Goal: Information Seeking & Learning: Learn about a topic

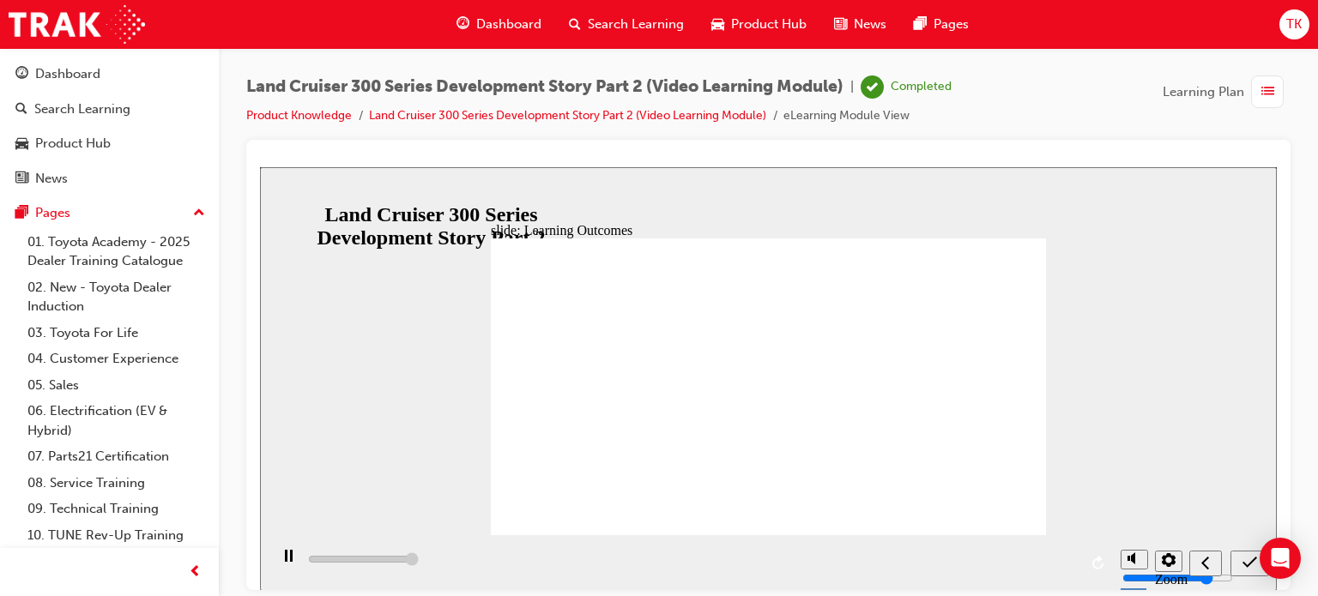
type input "13000"
click at [333, 116] on link "Product Knowledge" at bounding box center [299, 115] width 106 height 15
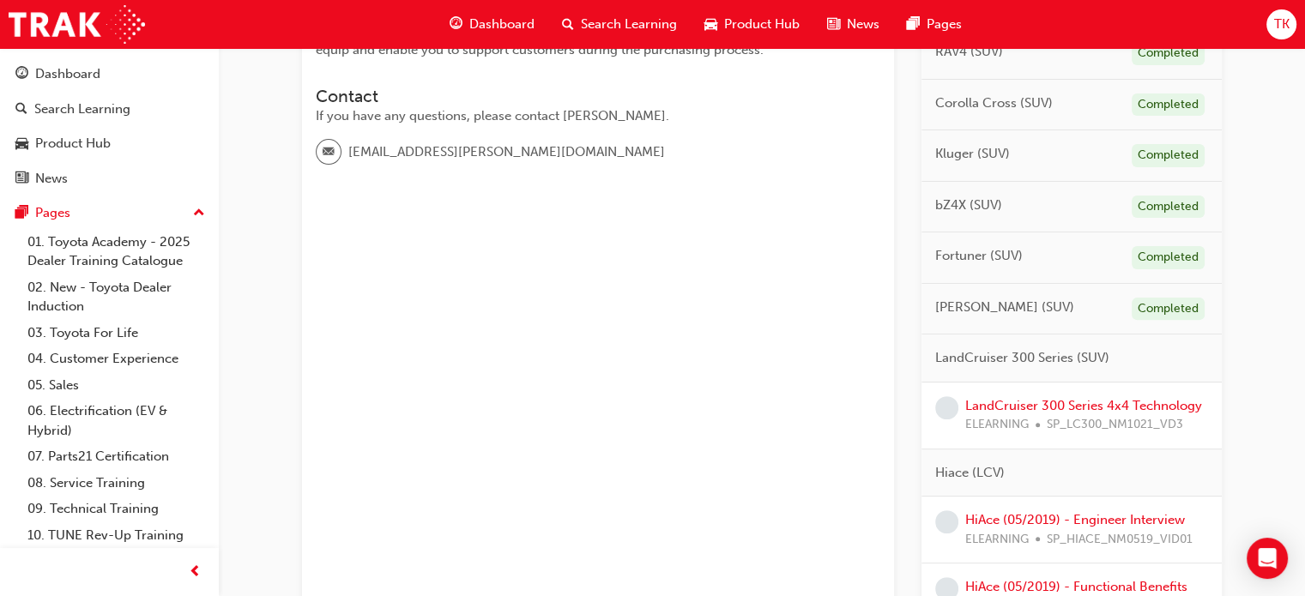
scroll to position [515, 0]
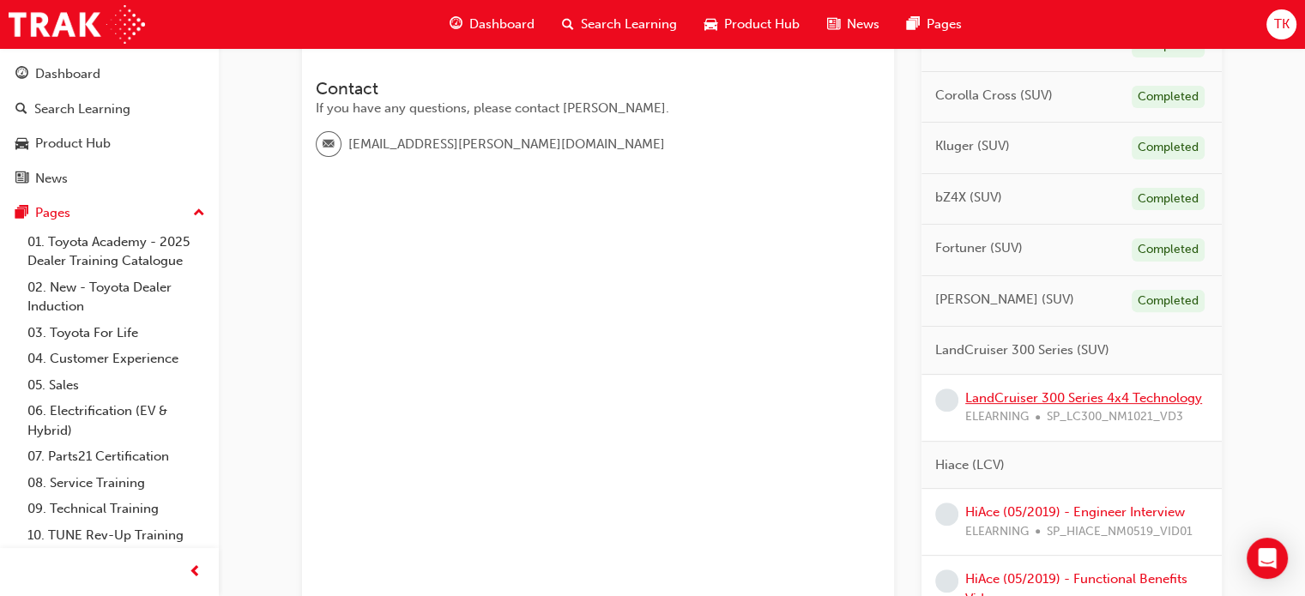
click at [1053, 396] on link "LandCruiser 300 Series 4x4 Technology" at bounding box center [1083, 397] width 237 height 15
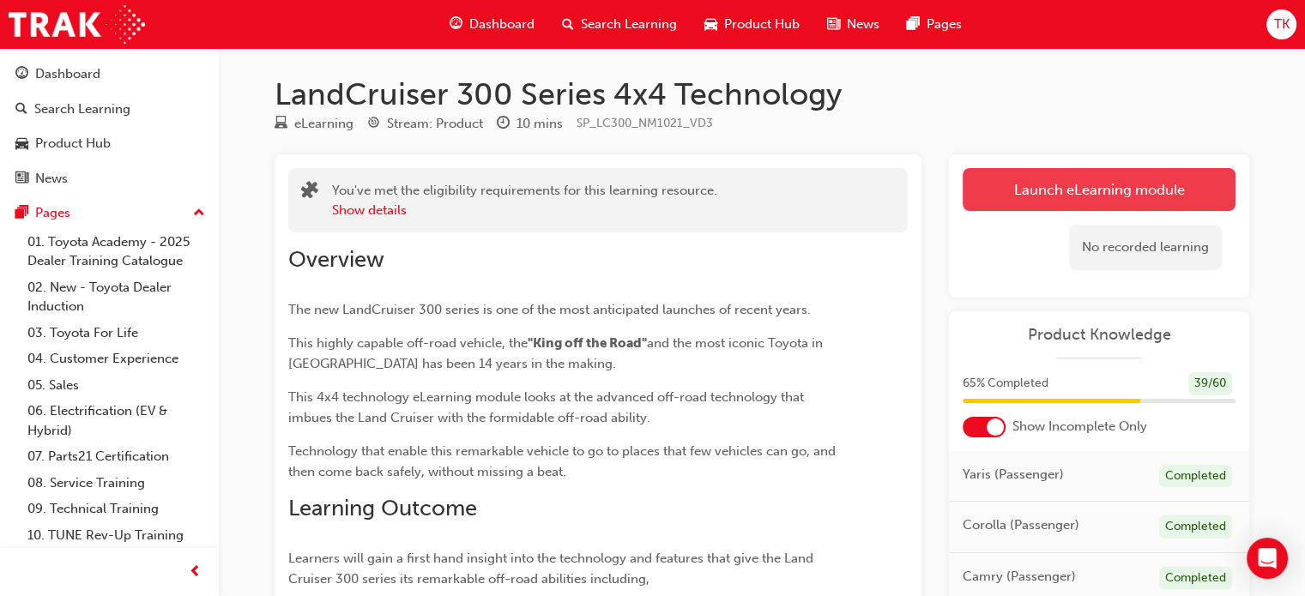
click at [1085, 191] on link "Launch eLearning module" at bounding box center [1099, 189] width 273 height 43
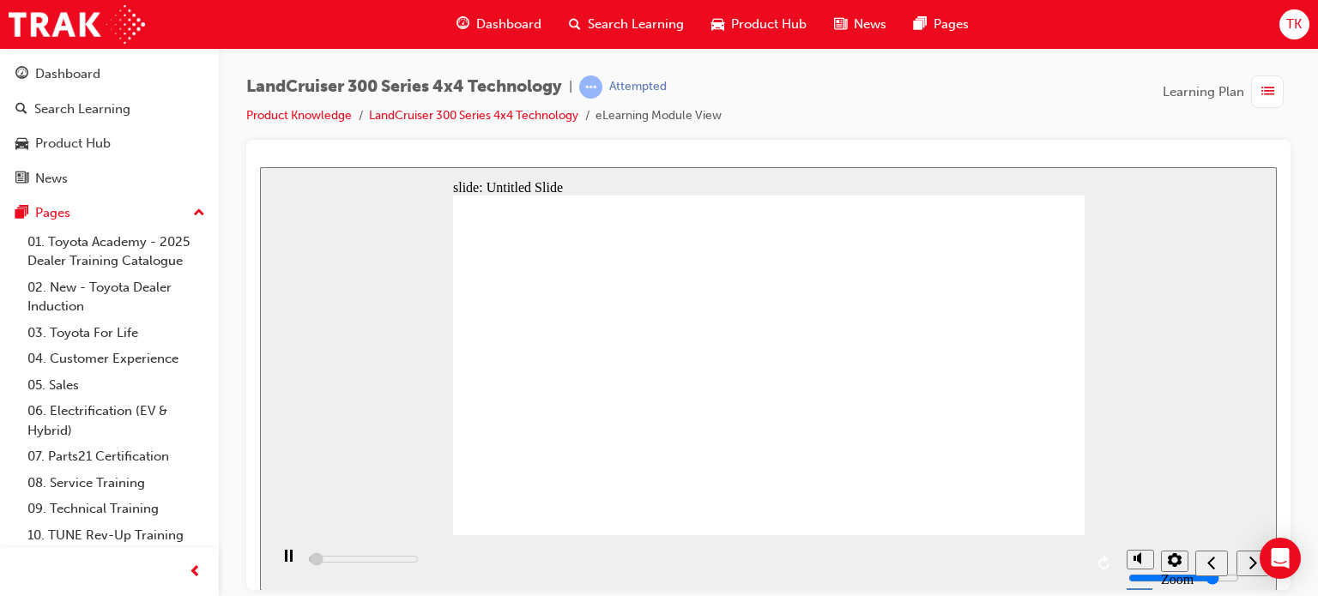
click at [1071, 564] on div "playback controls" at bounding box center [693, 562] width 849 height 56
click at [323, 109] on link "Product Knowledge" at bounding box center [299, 115] width 106 height 15
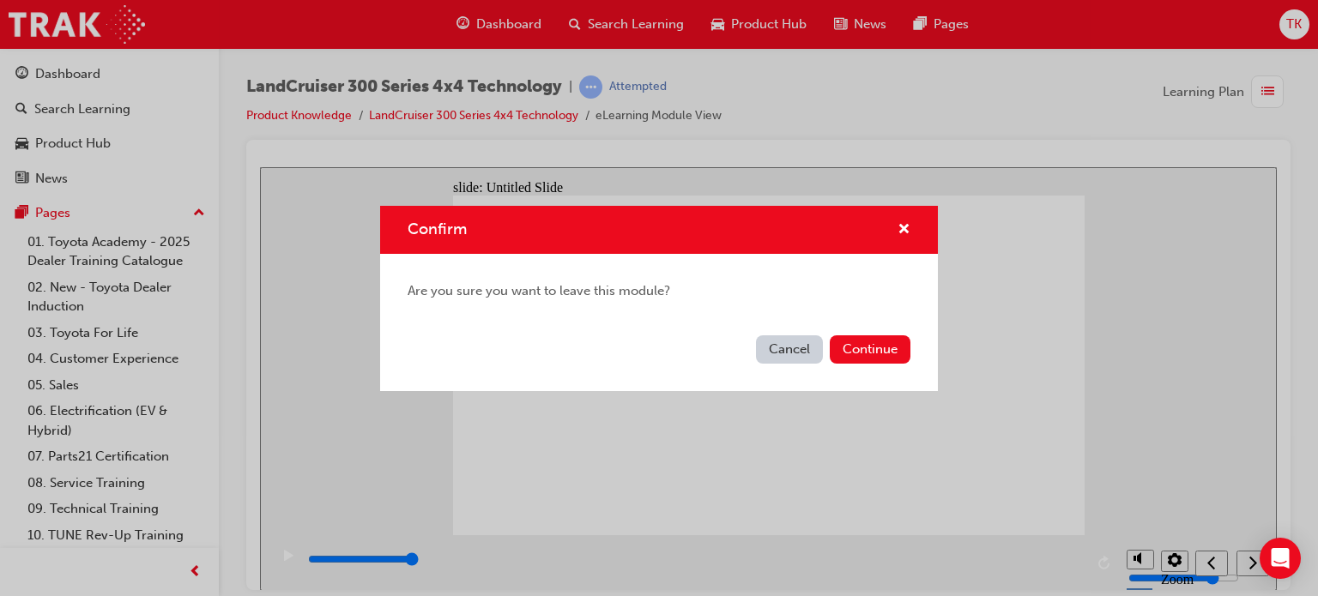
drag, startPoint x: 811, startPoint y: 347, endPoint x: 517, endPoint y: 196, distance: 330.0
click at [811, 347] on button "Cancel" at bounding box center [789, 349] width 67 height 28
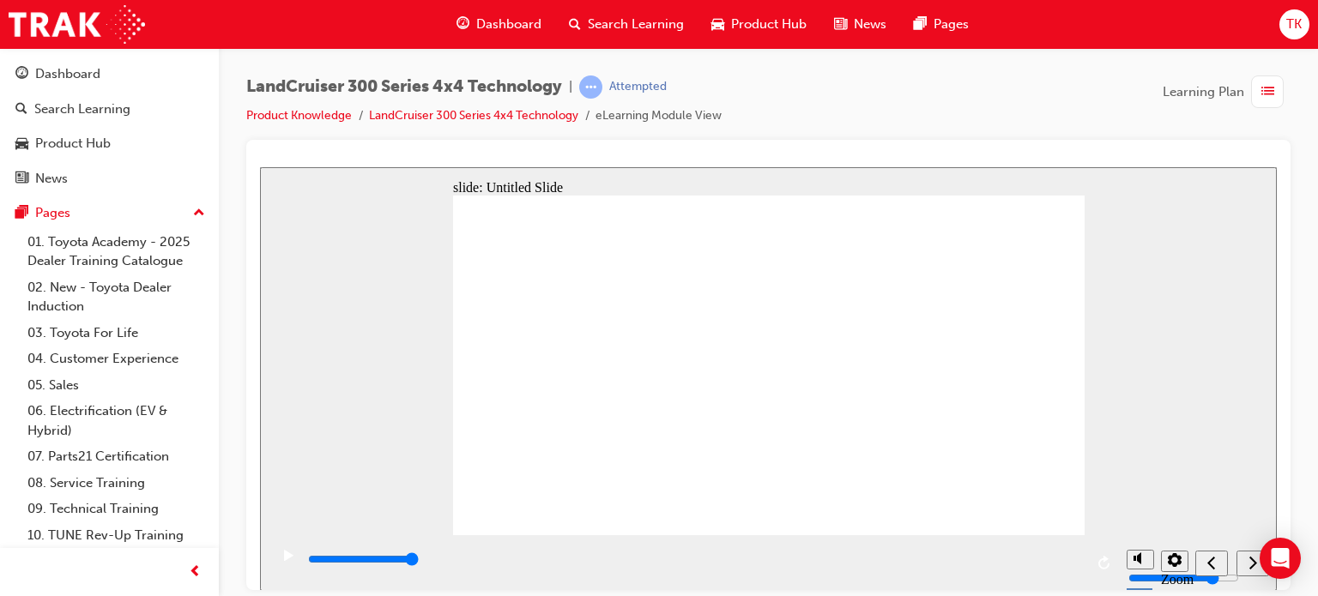
click at [284, 560] on icon "play/pause" at bounding box center [288, 554] width 9 height 11
click at [925, 136] on div "LandCruiser 300 Series 4x4 Technology | Attempted Product Knowledge LandCruiser…" at bounding box center [768, 107] width 1044 height 64
type input "494000"
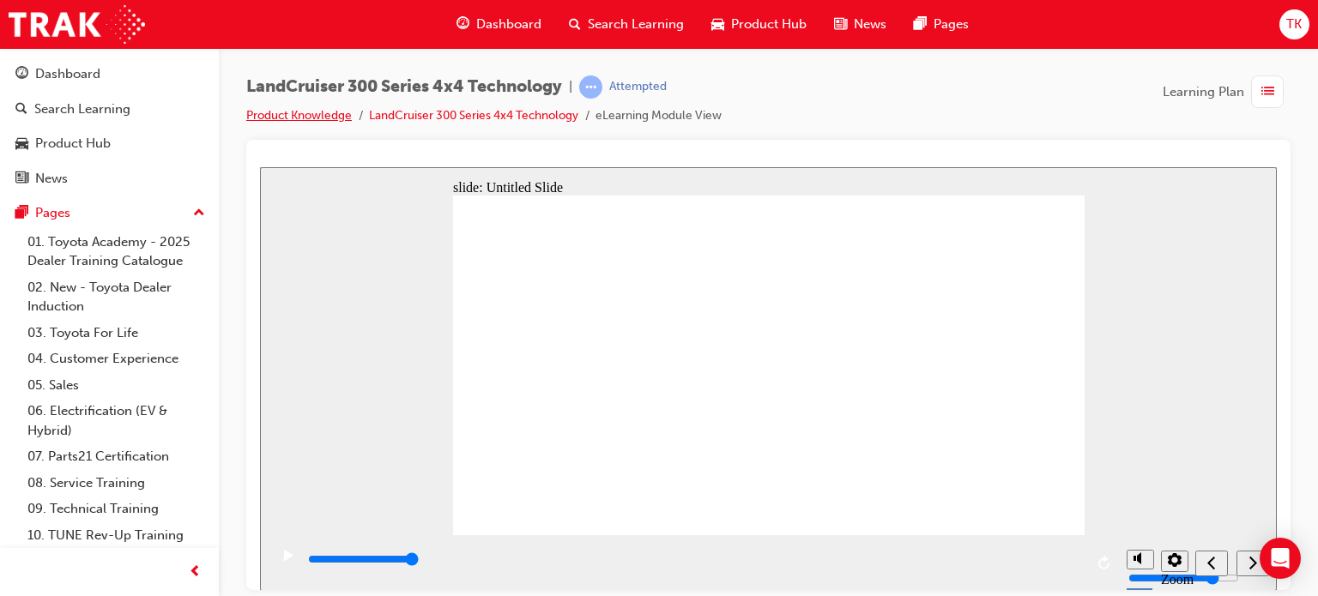
click at [333, 116] on link "Product Knowledge" at bounding box center [299, 115] width 106 height 15
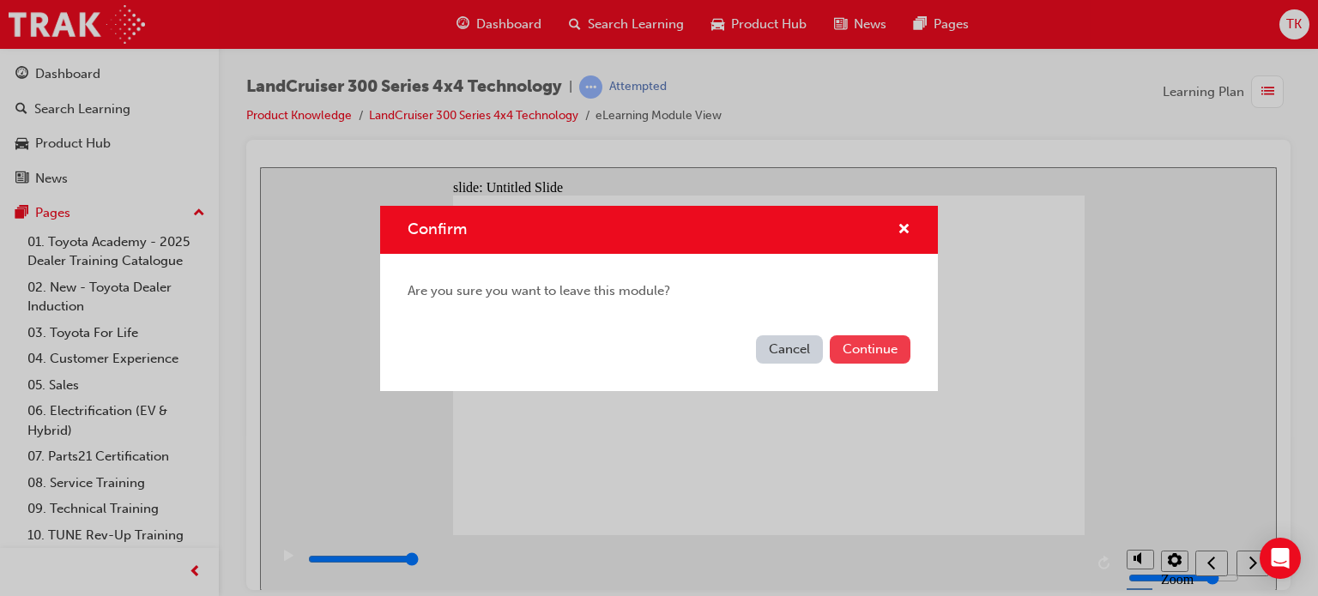
click at [884, 352] on button "Continue" at bounding box center [870, 349] width 81 height 28
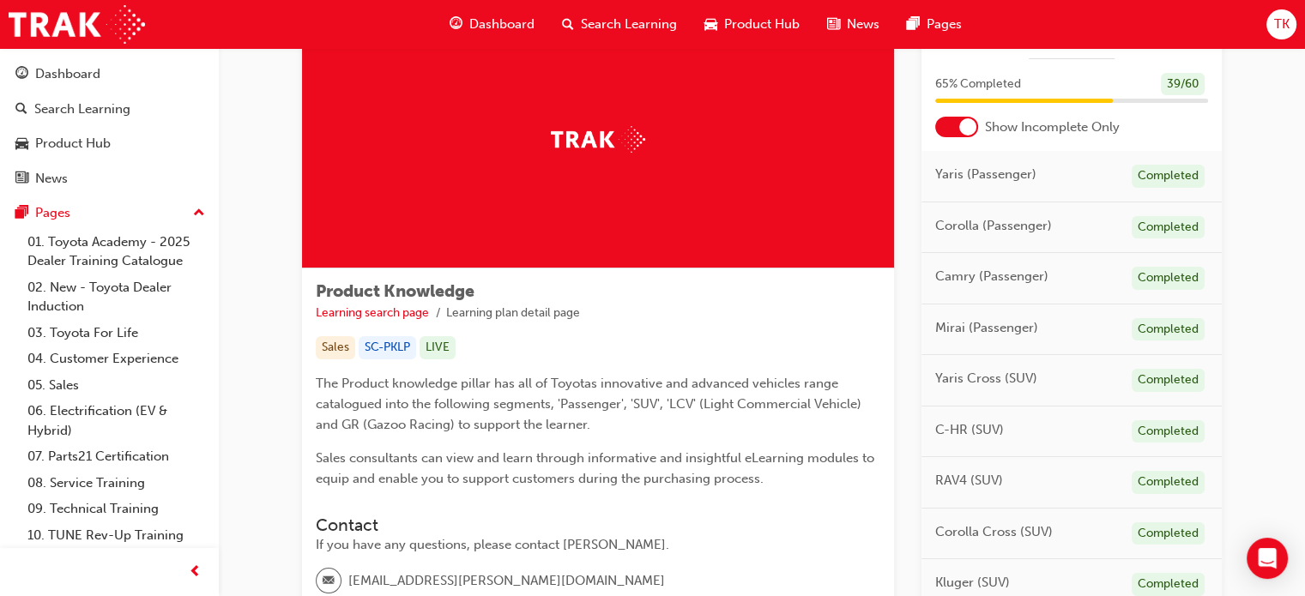
scroll to position [601, 0]
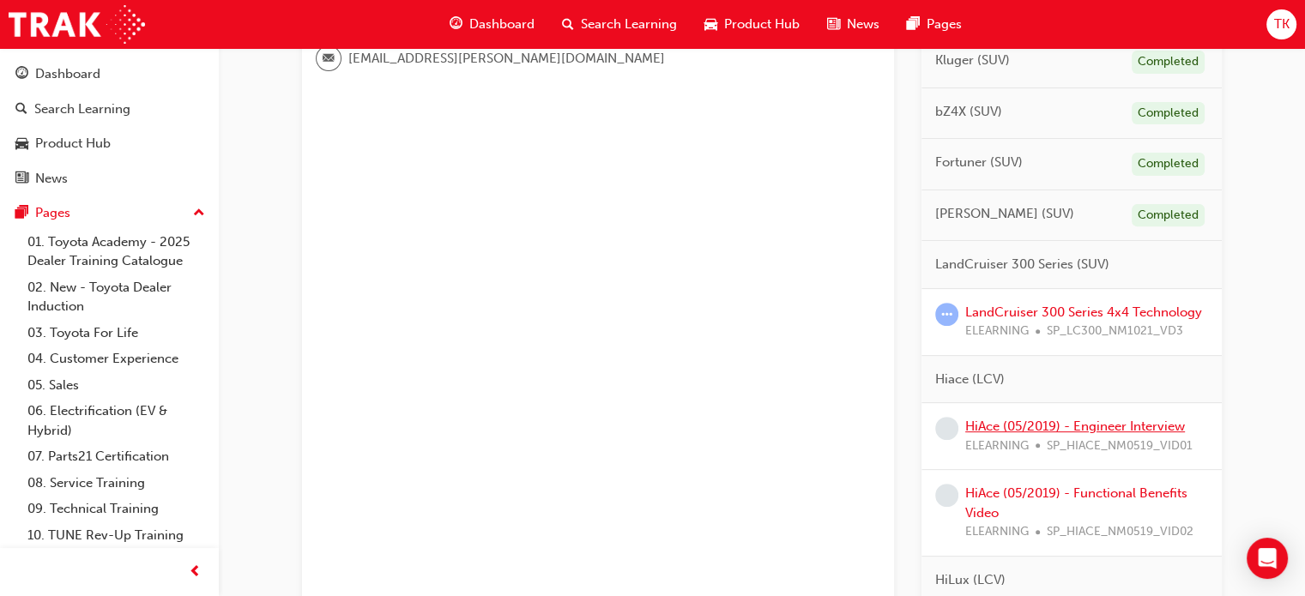
click at [1112, 428] on link "HiAce (05/2019) - Engineer Interview" at bounding box center [1075, 426] width 220 height 15
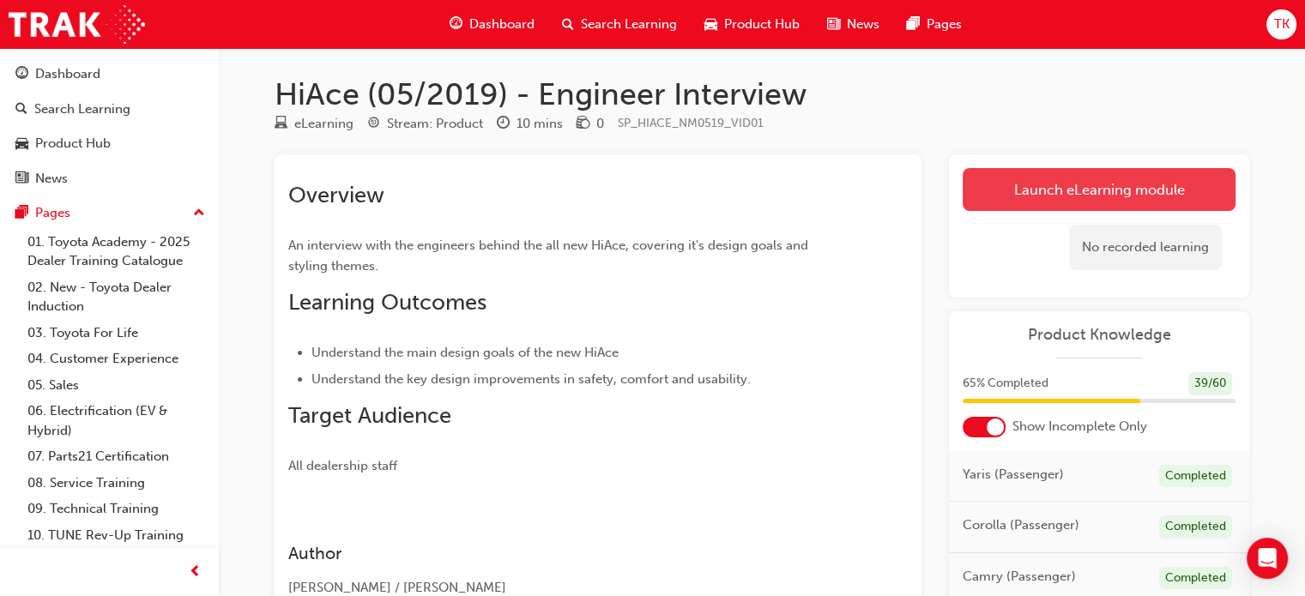
click at [1098, 191] on link "Launch eLearning module" at bounding box center [1099, 189] width 273 height 43
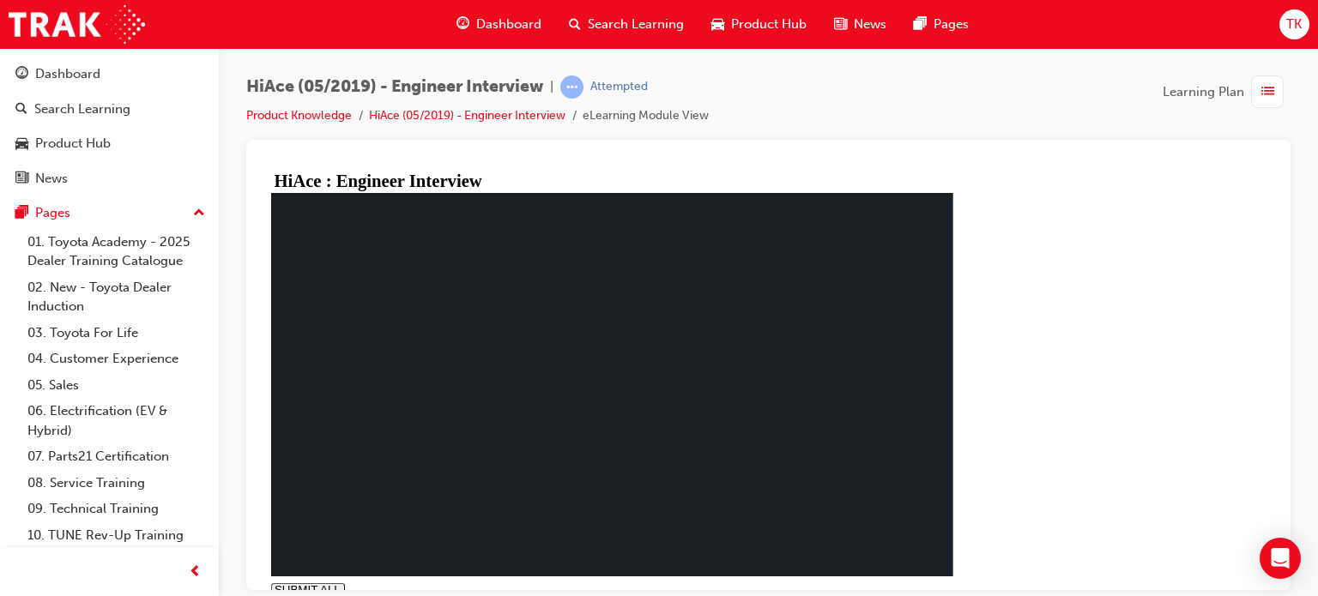
type input "0.002"
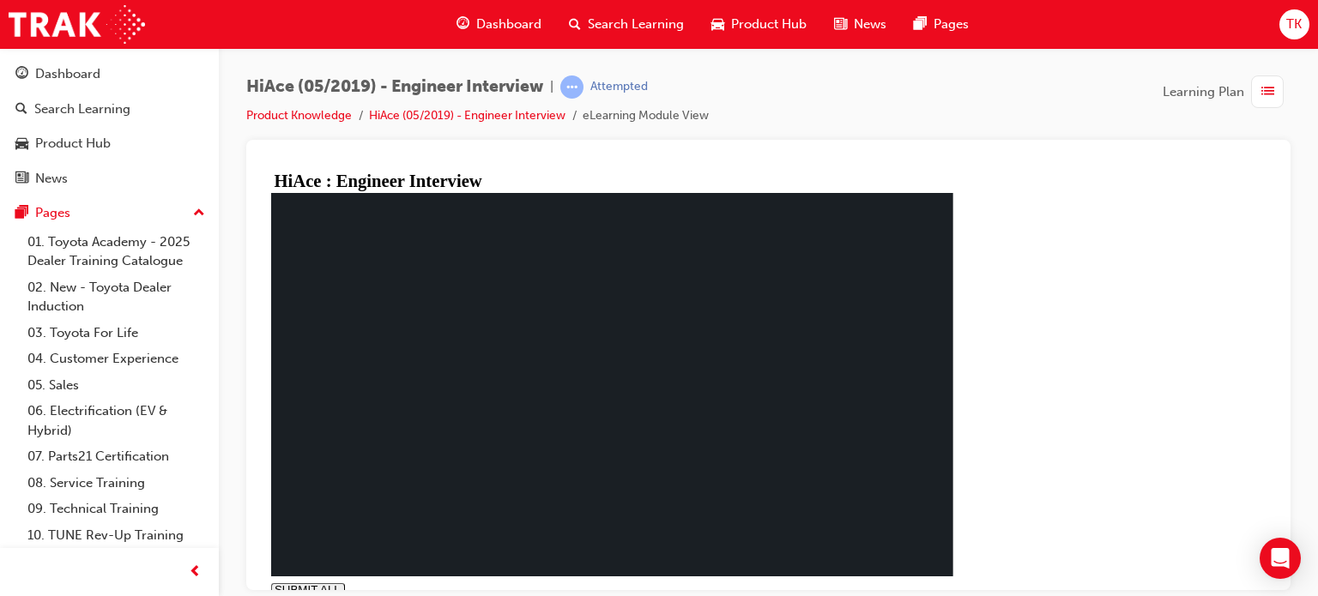
drag, startPoint x: 539, startPoint y: 468, endPoint x: 528, endPoint y: 485, distance: 20.0
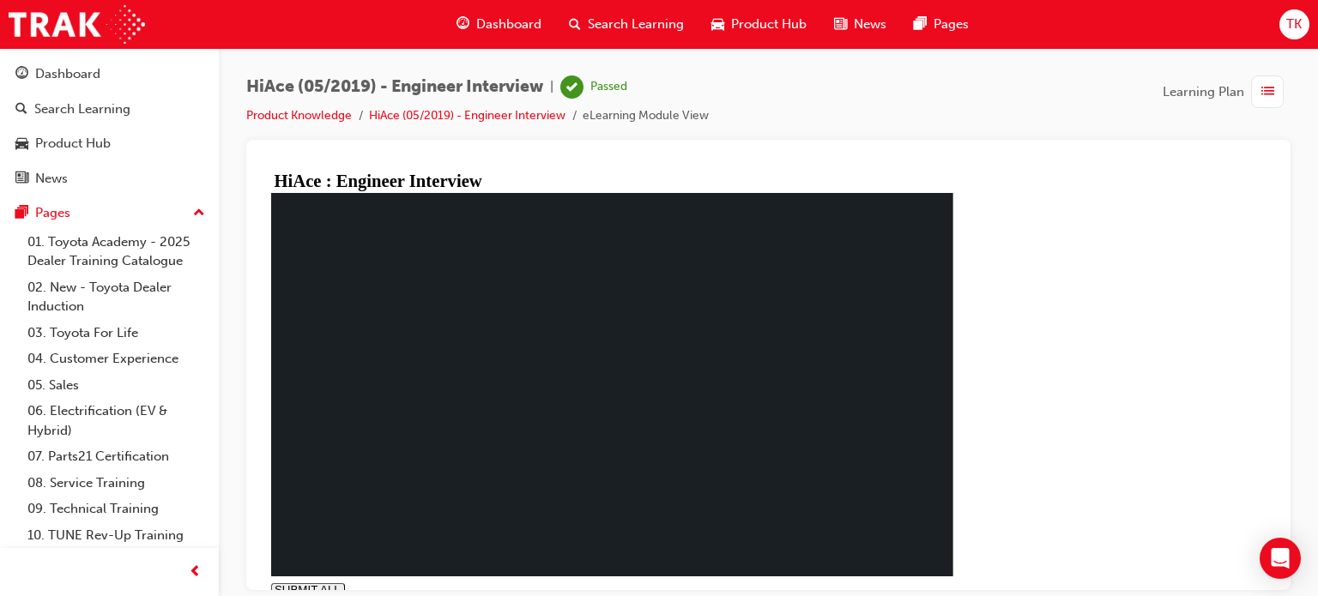
click at [269, 121] on link "Product Knowledge" at bounding box center [299, 115] width 106 height 15
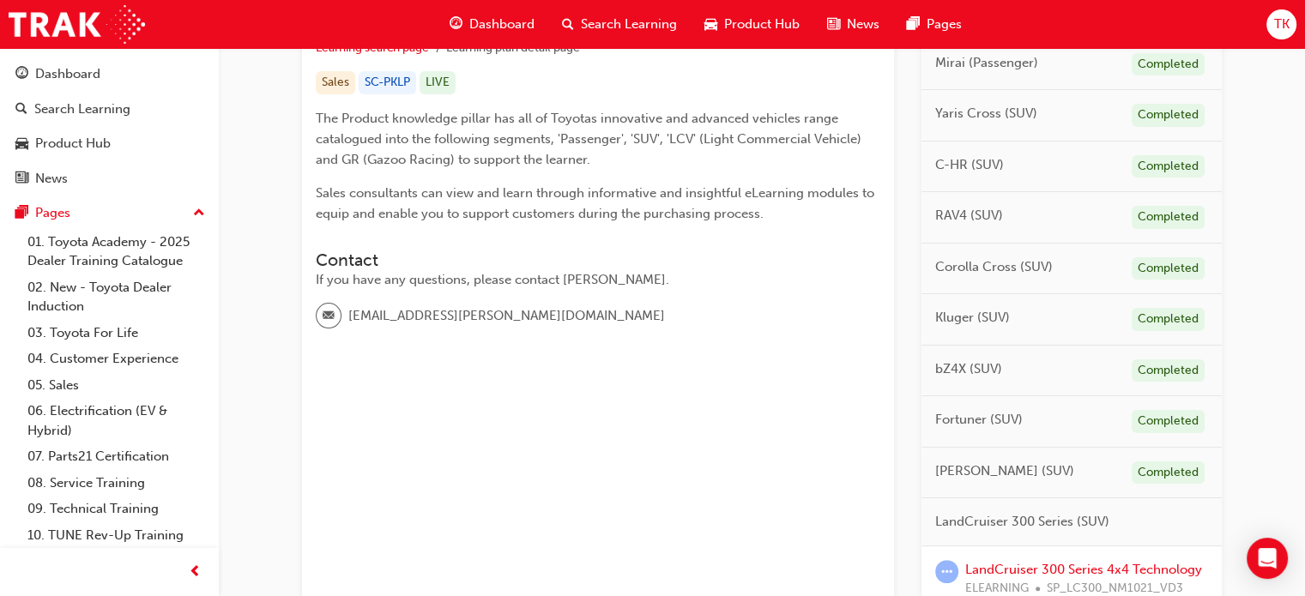
scroll to position [772, 0]
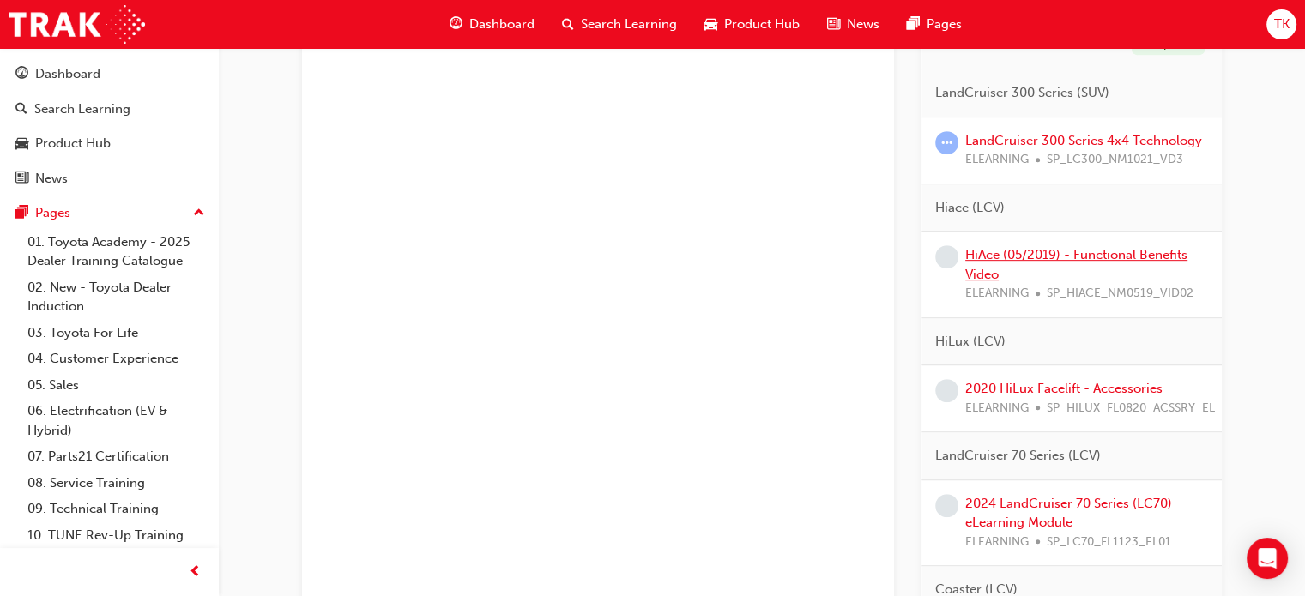
click at [1057, 251] on link "HiAce (05/2019) - Functional Benefits Video" at bounding box center [1076, 264] width 222 height 35
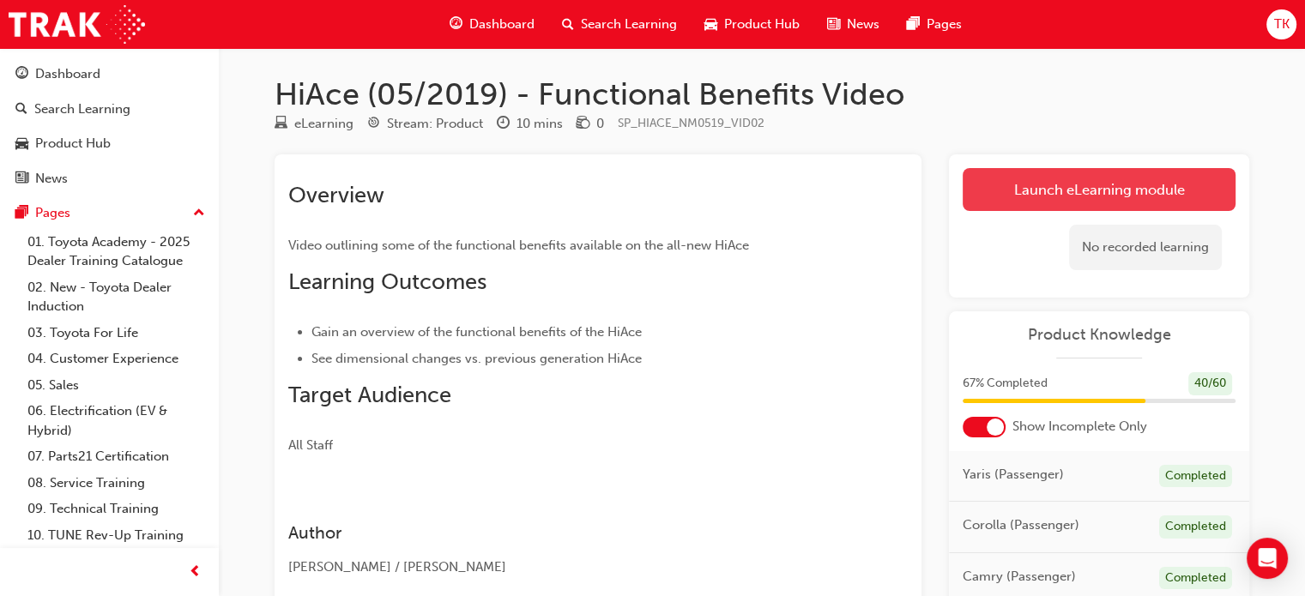
click at [1047, 191] on link "Launch eLearning module" at bounding box center [1099, 189] width 273 height 43
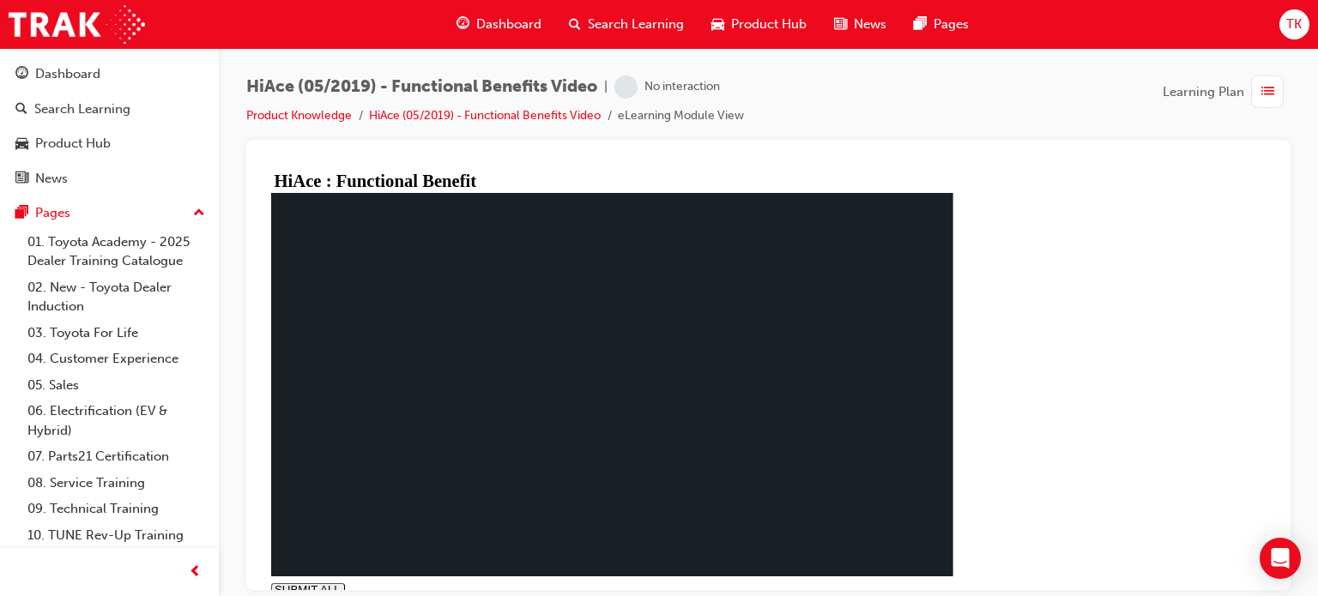
type input "0.037"
drag, startPoint x: 509, startPoint y: 341, endPoint x: 478, endPoint y: 327, distance: 33.8
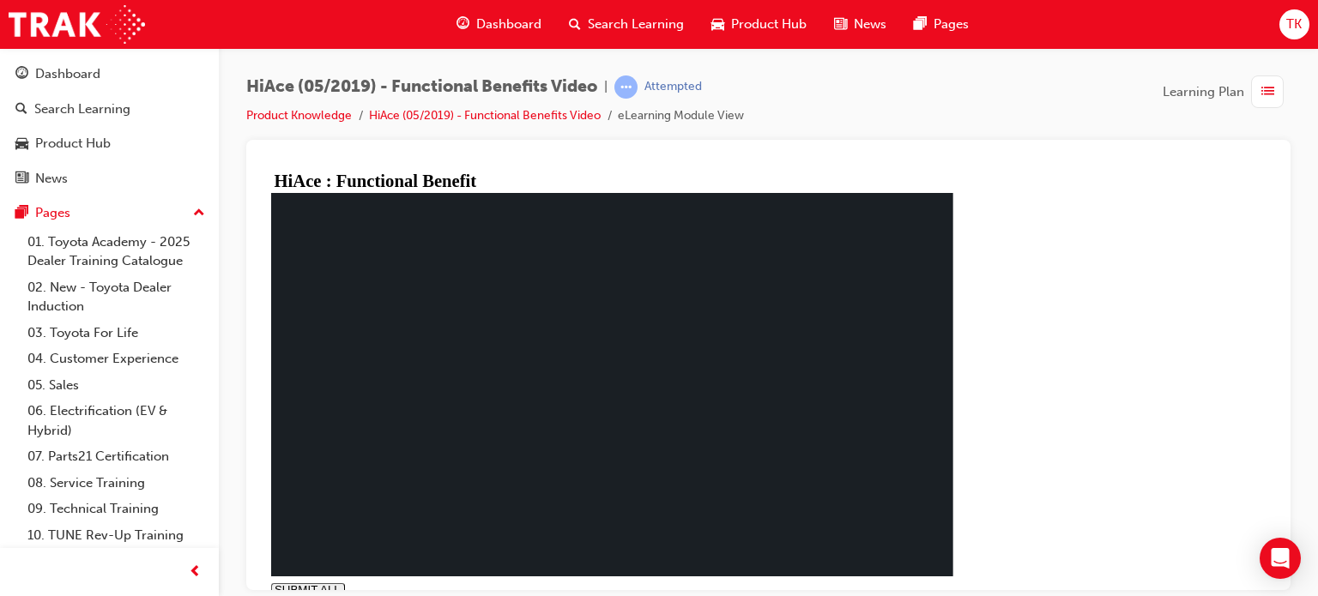
click at [329, 112] on link "Product Knowledge" at bounding box center [299, 115] width 106 height 15
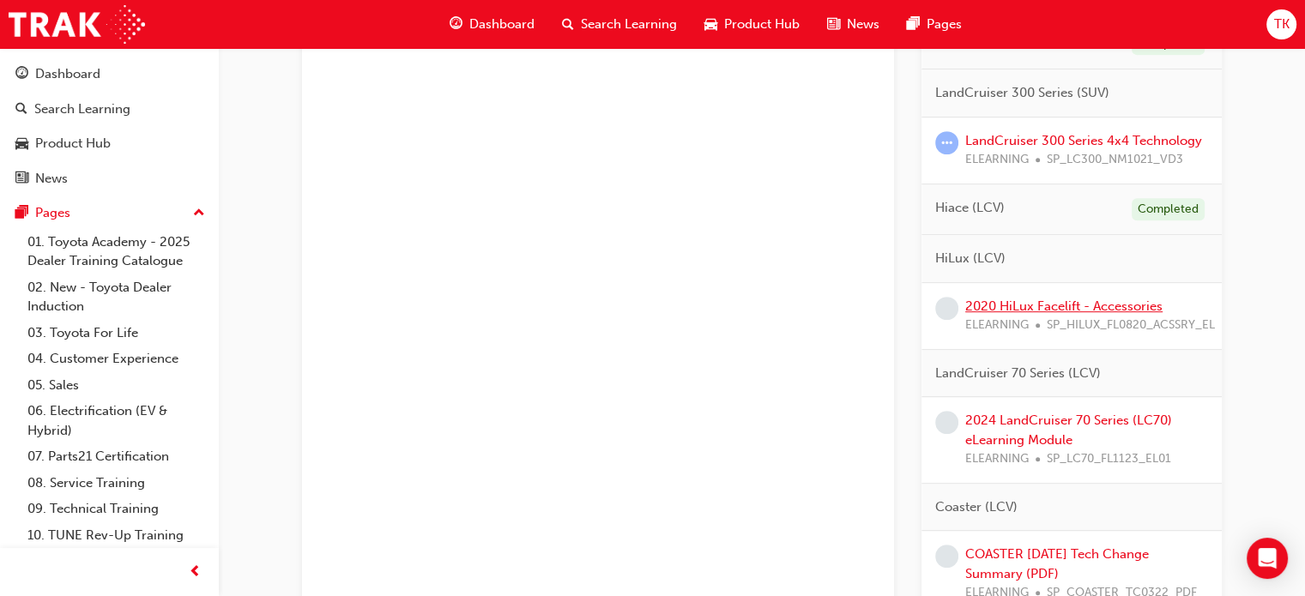
click at [1113, 307] on link "2020 HiLux Facelift - Accessories" at bounding box center [1063, 306] width 197 height 15
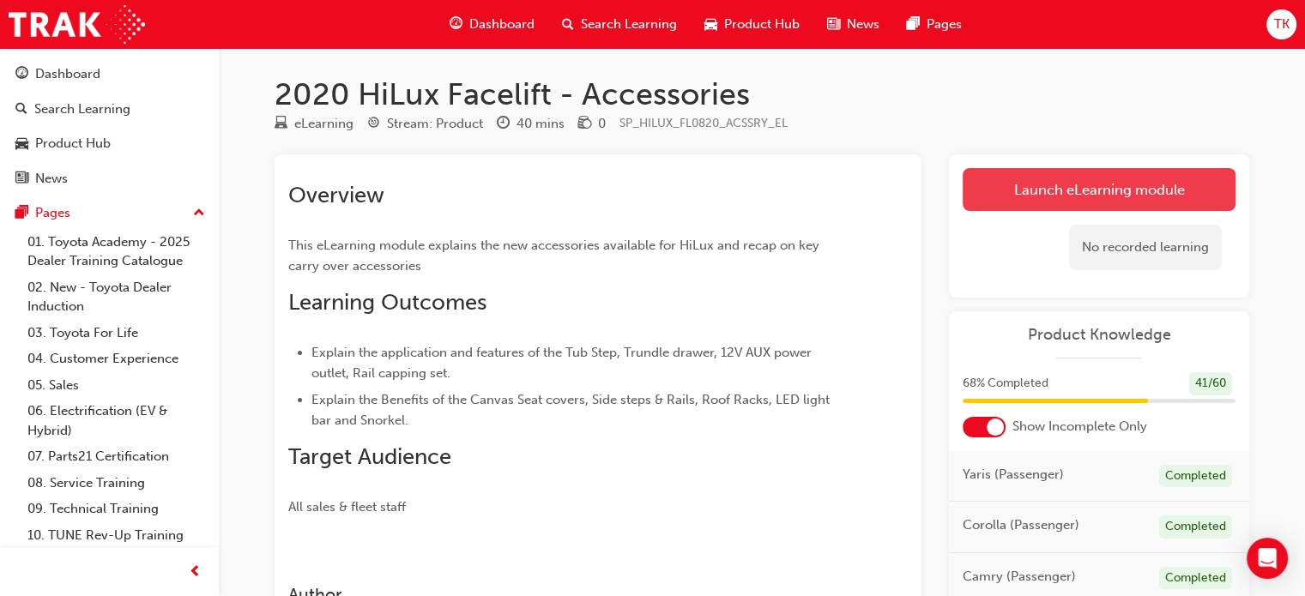
click at [1125, 192] on link "Launch eLearning module" at bounding box center [1099, 189] width 273 height 43
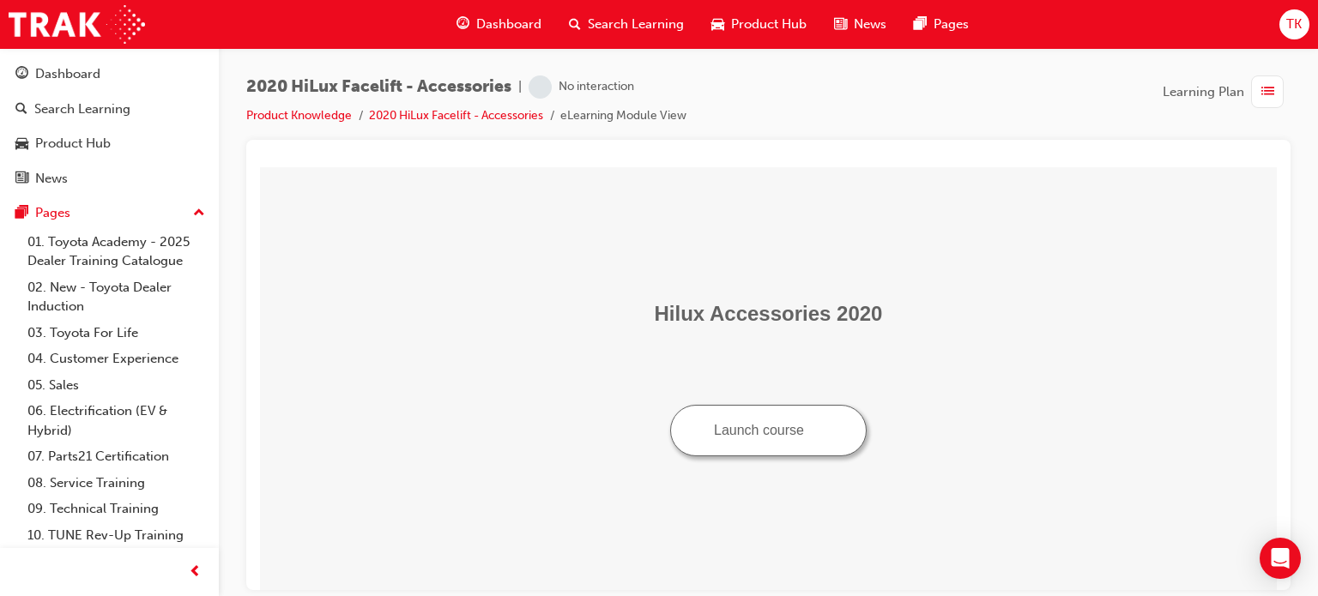
click at [783, 430] on button "Launch course" at bounding box center [768, 429] width 196 height 51
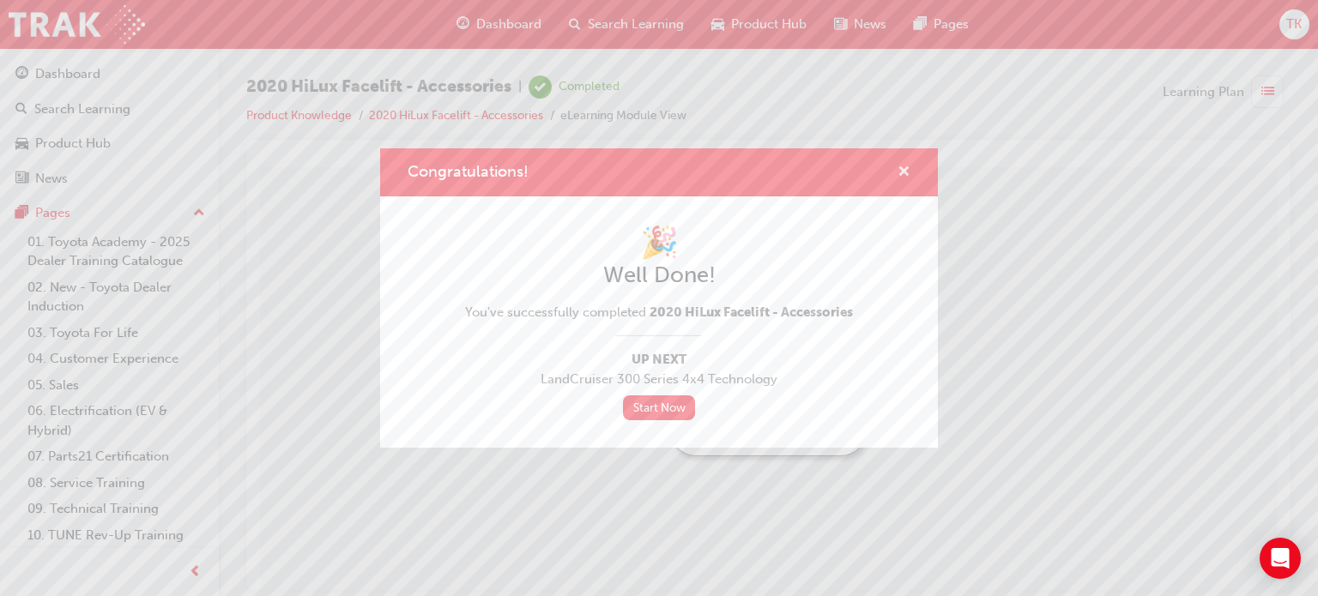
click at [907, 171] on span "cross-icon" at bounding box center [903, 173] width 13 height 15
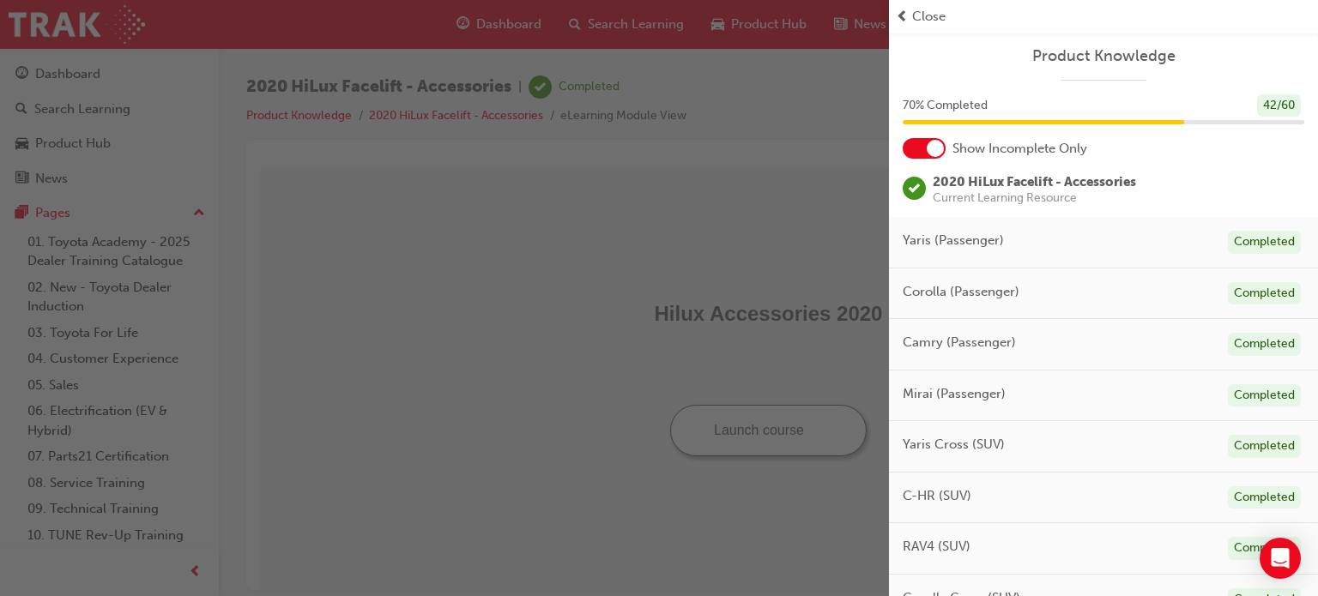
click at [931, 15] on span "Close" at bounding box center [928, 17] width 33 height 20
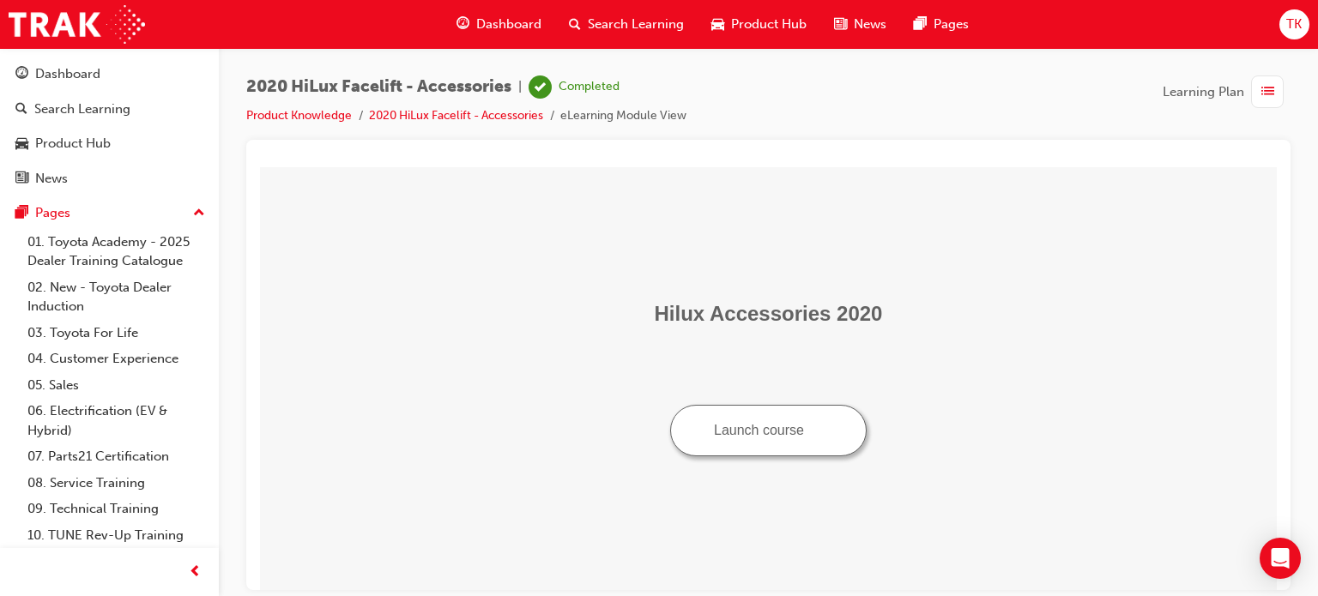
click at [299, 123] on li "Product Knowledge" at bounding box center [307, 116] width 123 height 20
click at [309, 119] on link "Product Knowledge" at bounding box center [299, 115] width 106 height 15
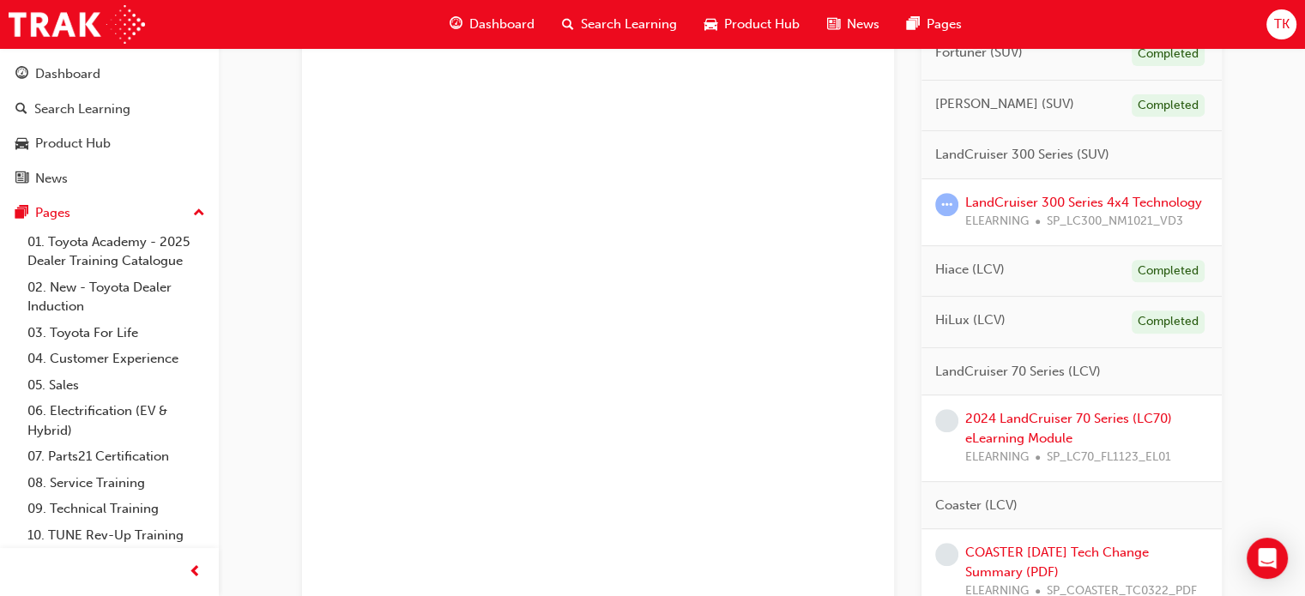
scroll to position [944, 0]
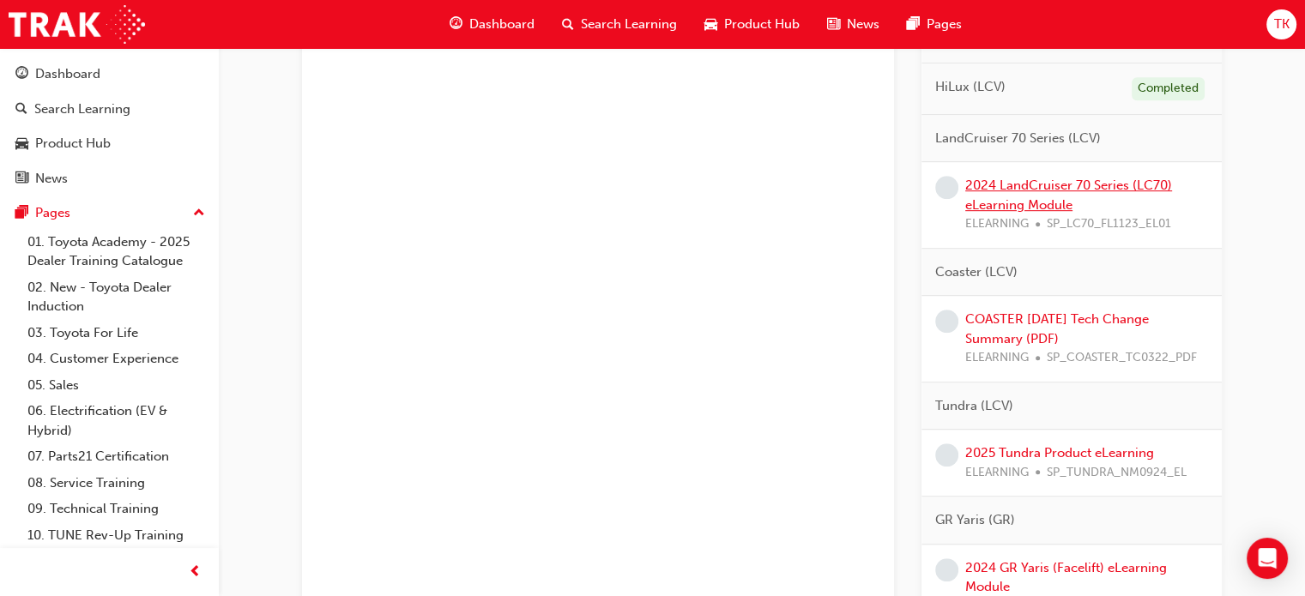
click at [1038, 186] on link "2024 LandCruiser 70 Series (LC70) eLearning Module" at bounding box center [1068, 195] width 207 height 35
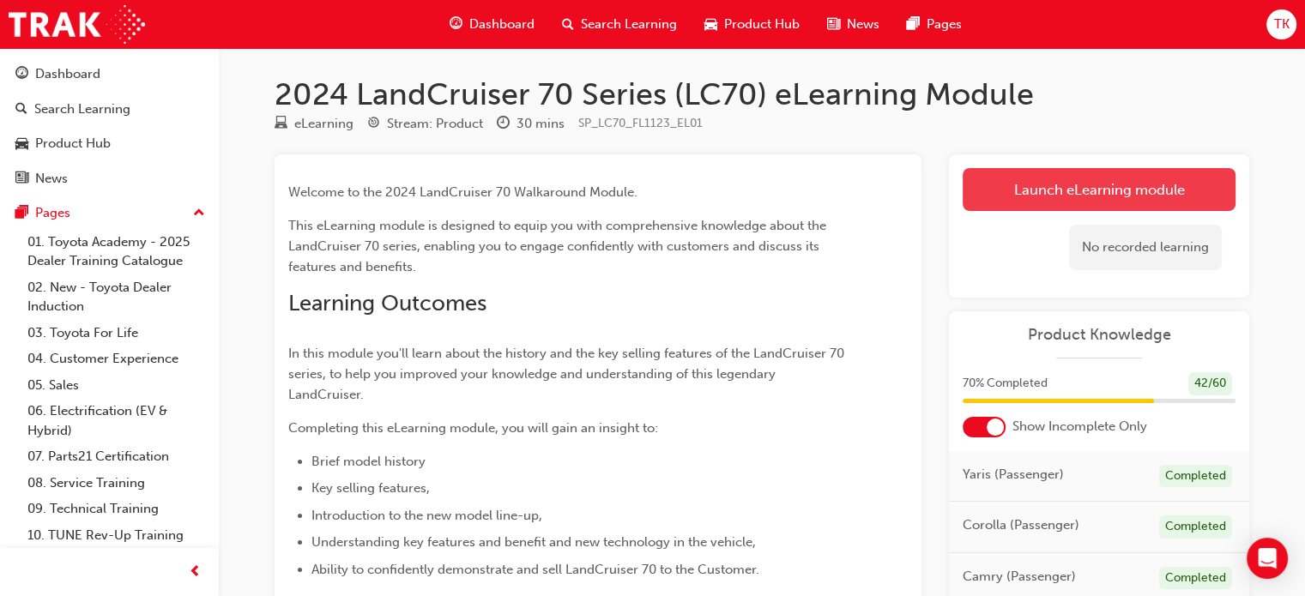
click at [1081, 202] on link "Launch eLearning module" at bounding box center [1099, 189] width 273 height 43
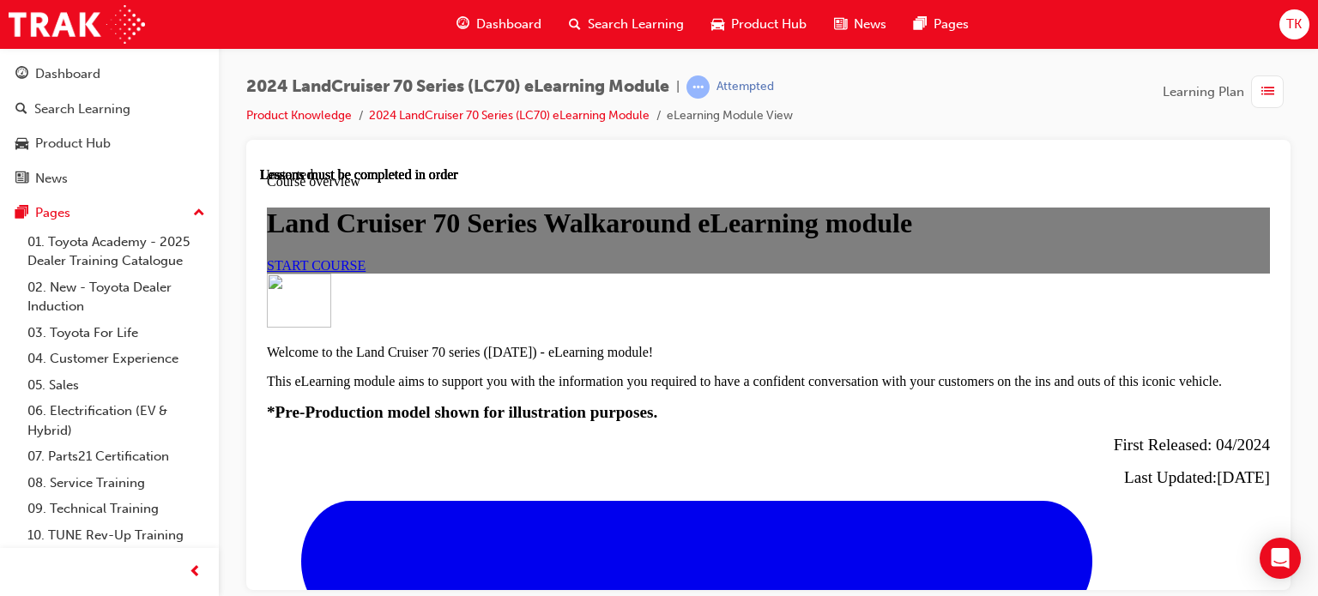
scroll to position [257, 0]
click at [365, 272] on link "START COURSE" at bounding box center [316, 264] width 99 height 15
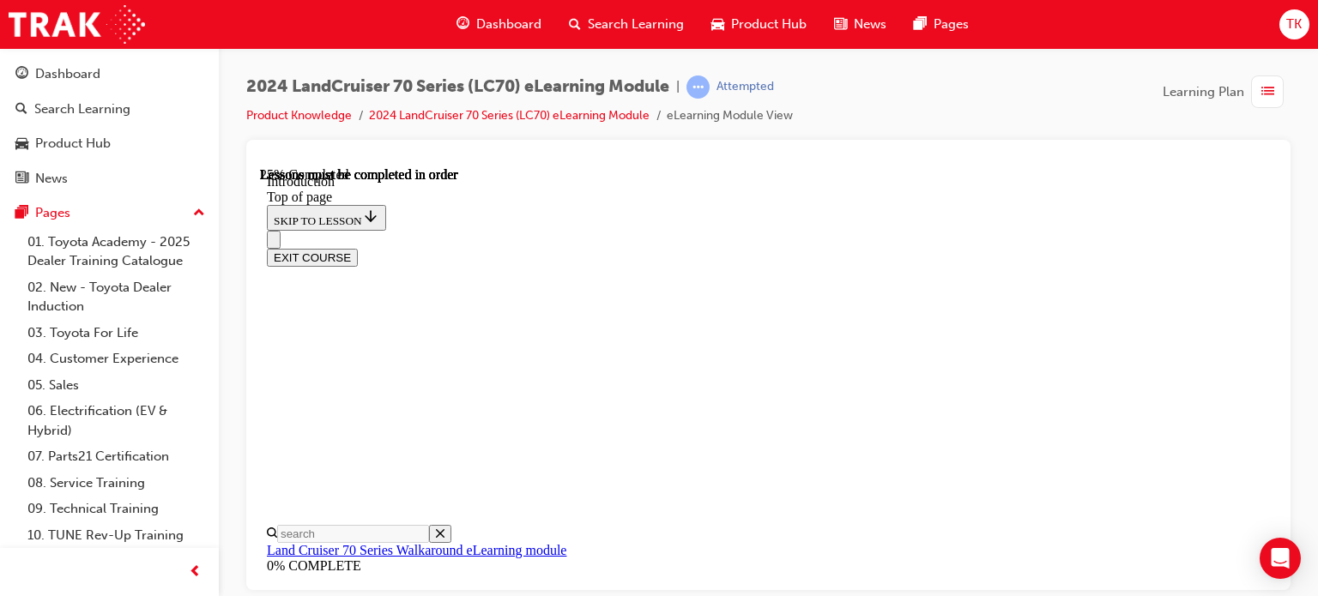
scroll to position [1086, 0]
drag, startPoint x: 923, startPoint y: 430, endPoint x: 916, endPoint y: 451, distance: 22.5
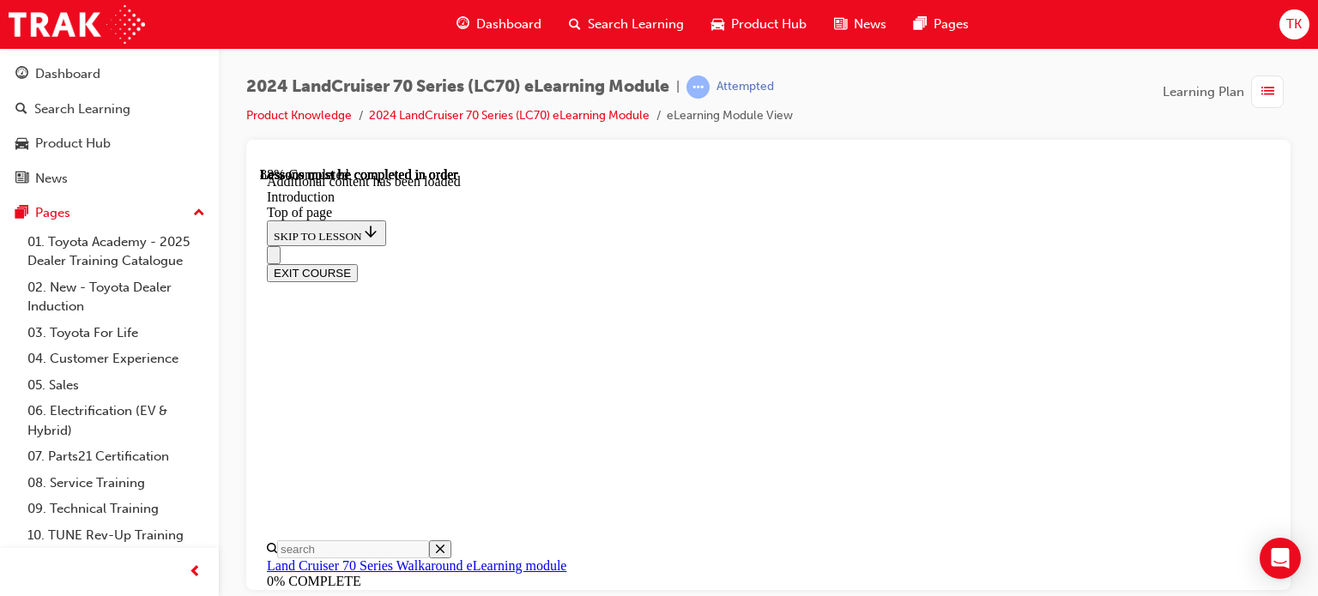
scroll to position [3459, 0]
